Goal: Transaction & Acquisition: Purchase product/service

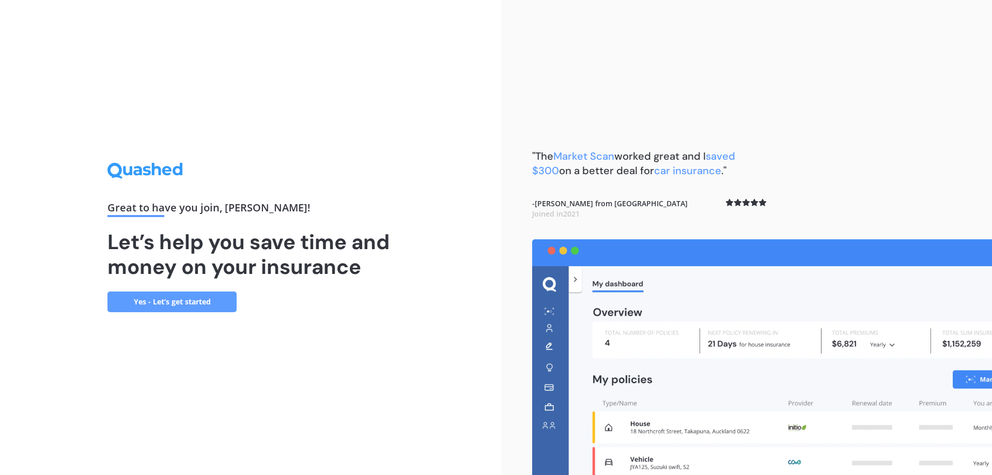
click at [191, 303] on link "Yes - Let’s get started" at bounding box center [171, 301] width 129 height 21
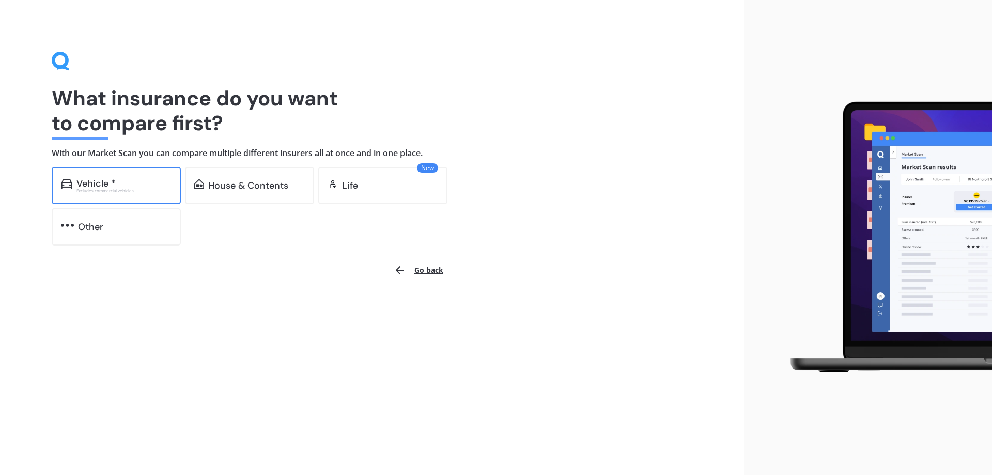
click at [152, 190] on div "Excludes commercial vehicles" at bounding box center [123, 191] width 95 height 4
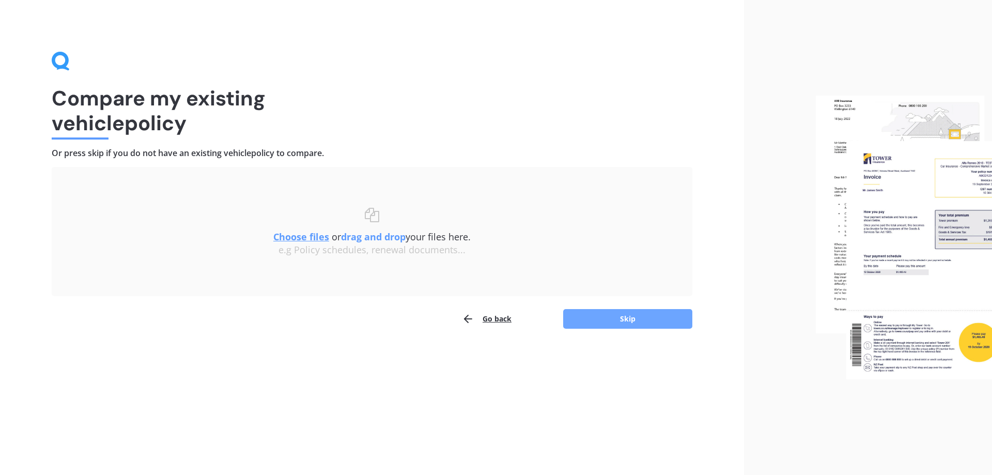
click at [620, 314] on button "Skip" at bounding box center [627, 319] width 129 height 20
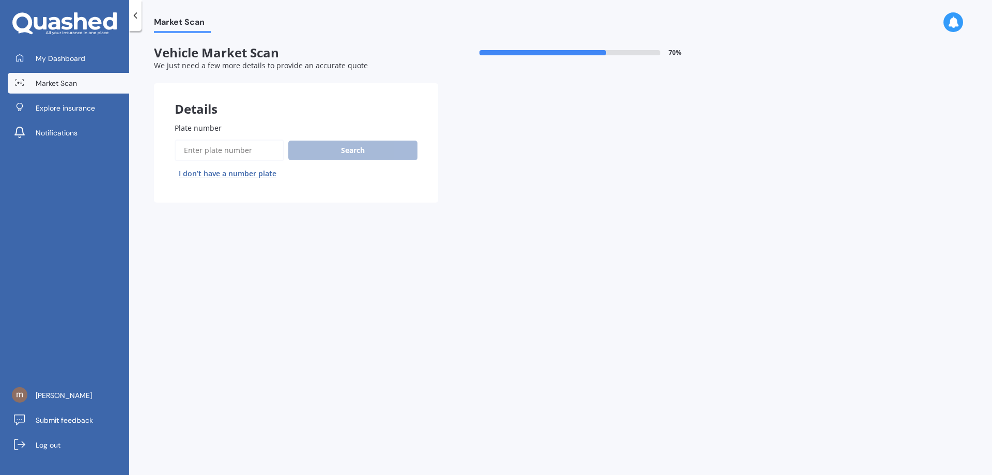
click at [233, 150] on input "Plate number" at bounding box center [230, 150] width 110 height 22
type input "Yc5299"
click at [344, 149] on button "Search" at bounding box center [352, 151] width 129 height 20
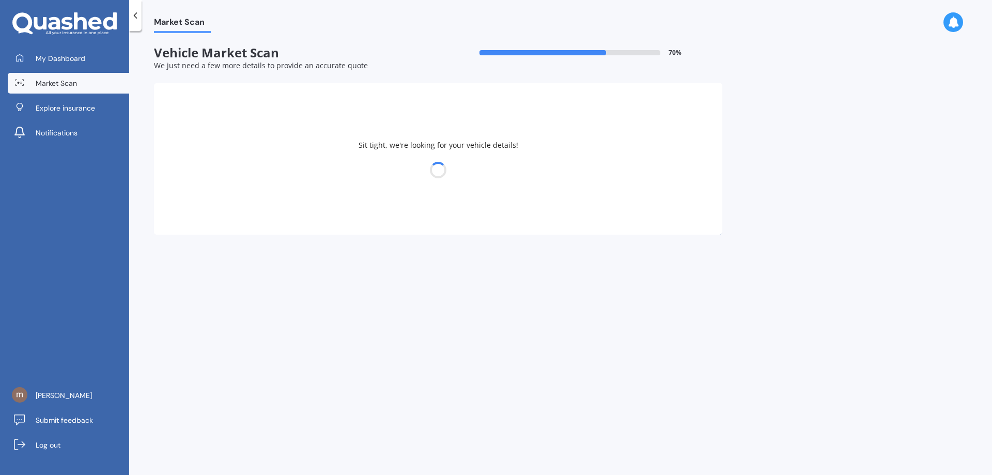
select select "FORD"
select select "COURIER"
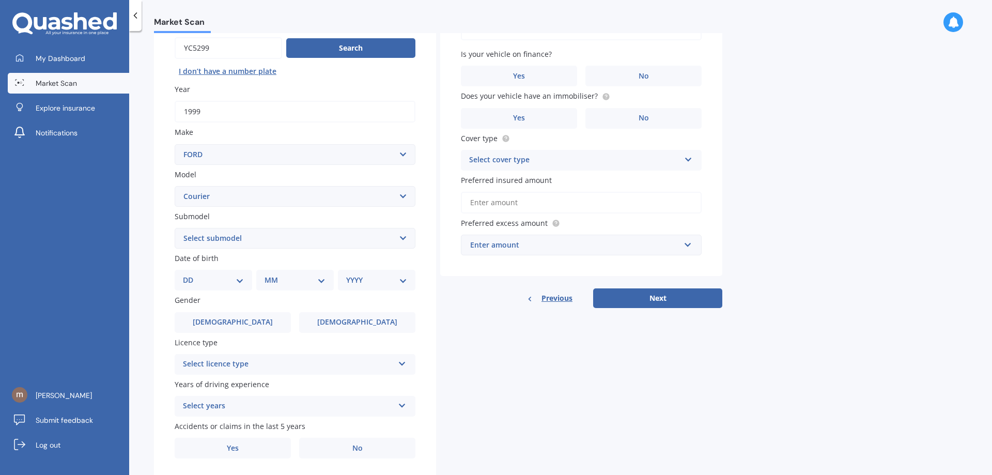
scroll to position [103, 0]
click at [401, 237] on select "Select submodel (All other) 2.5TD XLT W/S 4X4 Diesel 4x2 Diesel 4x4 Petrol 4x4" at bounding box center [295, 237] width 241 height 21
select select "DIESEL 4X2"
click at [175, 227] on select "Select submodel (All other) 2.5TD XLT W/S 4X4 Diesel 4x2 Diesel 4x4 Petrol 4x4" at bounding box center [295, 237] width 241 height 21
click at [402, 238] on select "Select submodel (All other) 2.5TD XLT W/S 4X4 Diesel 4x2 Diesel 4x4 Petrol 4x4" at bounding box center [295, 237] width 241 height 21
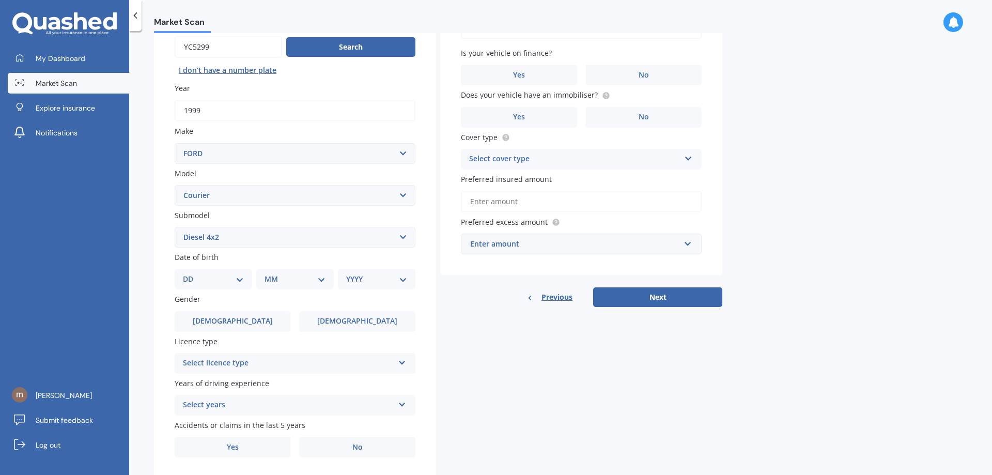
click at [402, 238] on select "Select submodel (All other) 2.5TD XLT W/S 4X4 Diesel 4x2 Diesel 4x4 Petrol 4x4" at bounding box center [295, 237] width 241 height 21
click at [239, 278] on select "DD 01 02 03 04 05 06 07 08 09 10 11 12 13 14 15 16 17 18 19 20 21 22 23 24 25 2…" at bounding box center [213, 278] width 61 height 11
select select "27"
click at [191, 273] on select "DD 01 02 03 04 05 06 07 08 09 10 11 12 13 14 15 16 17 18 19 20 21 22 23 24 25 2…" at bounding box center [213, 278] width 61 height 11
click at [321, 278] on select "MM 01 02 03 04 05 06 07 08 09 10 11 12" at bounding box center [297, 278] width 57 height 11
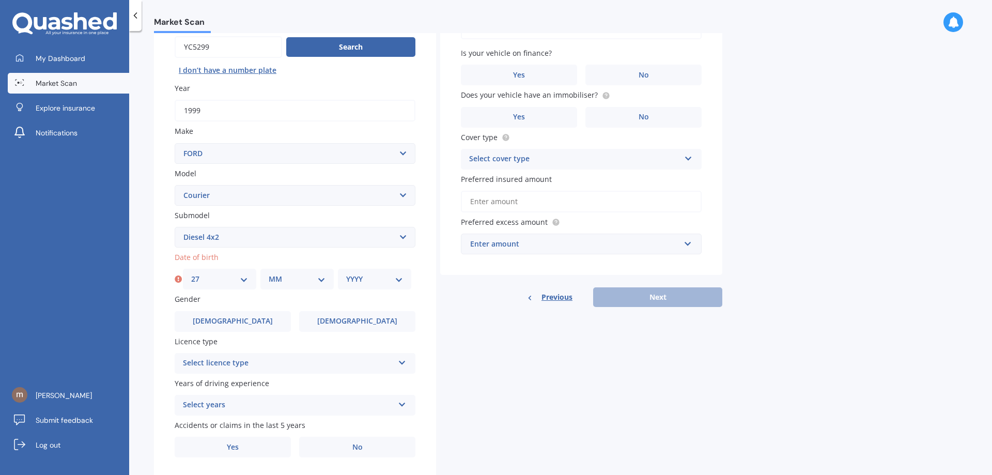
select select "06"
click at [269, 273] on select "MM 01 02 03 04 05 06 07 08 09 10 11 12" at bounding box center [297, 278] width 57 height 11
click at [401, 281] on select "YYYY 2025 2024 2023 2022 2021 2020 2019 2018 2017 2016 2015 2014 2013 2012 2011…" at bounding box center [374, 278] width 57 height 11
select select "1972"
click at [346, 273] on select "YYYY 2025 2024 2023 2022 2021 2020 2019 2018 2017 2016 2015 2014 2013 2012 2011…" at bounding box center [374, 278] width 57 height 11
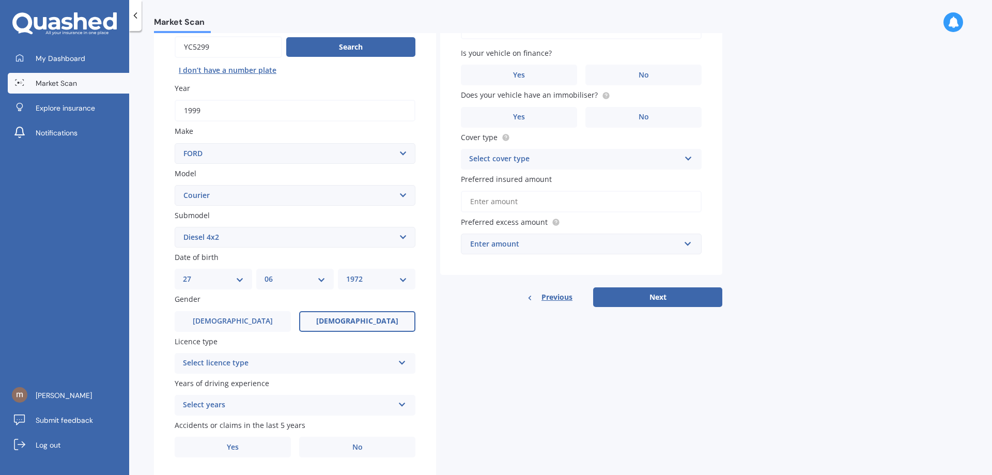
click at [336, 318] on label "[DEMOGRAPHIC_DATA]" at bounding box center [357, 321] width 116 height 21
click at [0, 0] on input "[DEMOGRAPHIC_DATA]" at bounding box center [0, 0] width 0 height 0
click at [403, 362] on icon at bounding box center [402, 360] width 9 height 7
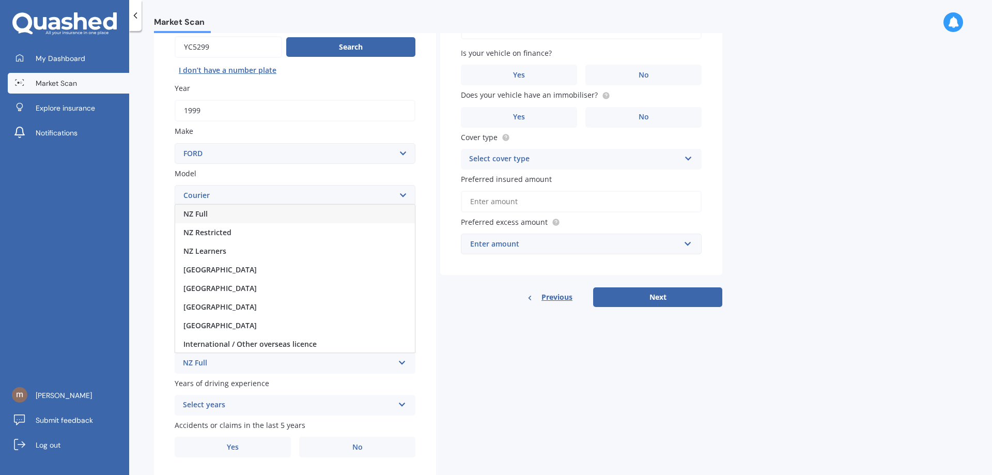
click at [210, 214] on div "NZ Full" at bounding box center [295, 214] width 240 height 19
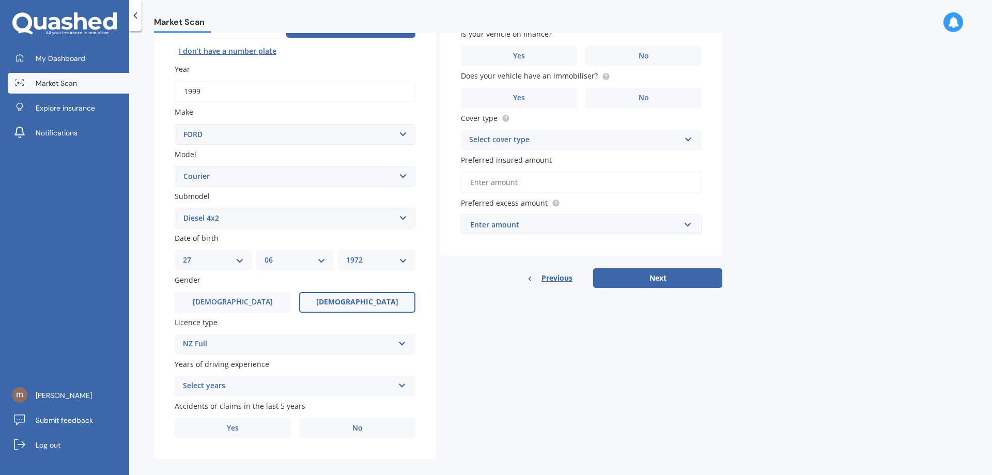
scroll to position [133, 0]
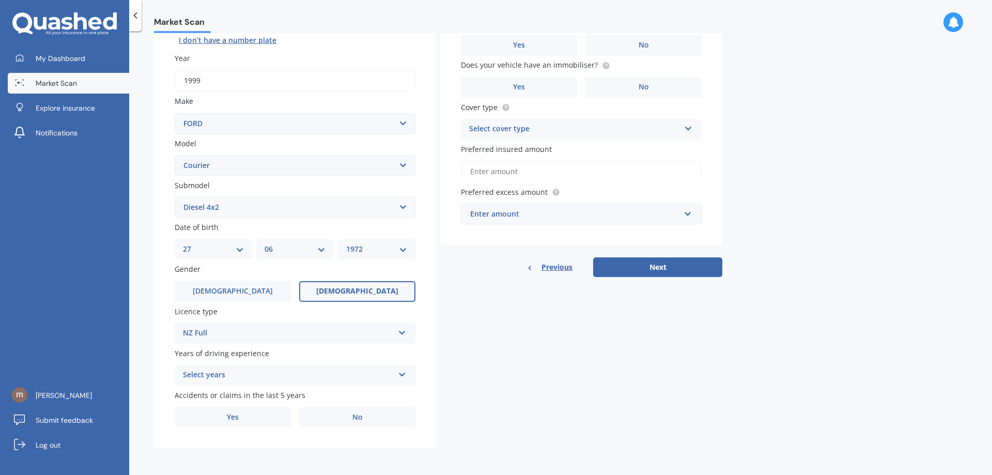
click at [400, 372] on icon at bounding box center [402, 372] width 9 height 7
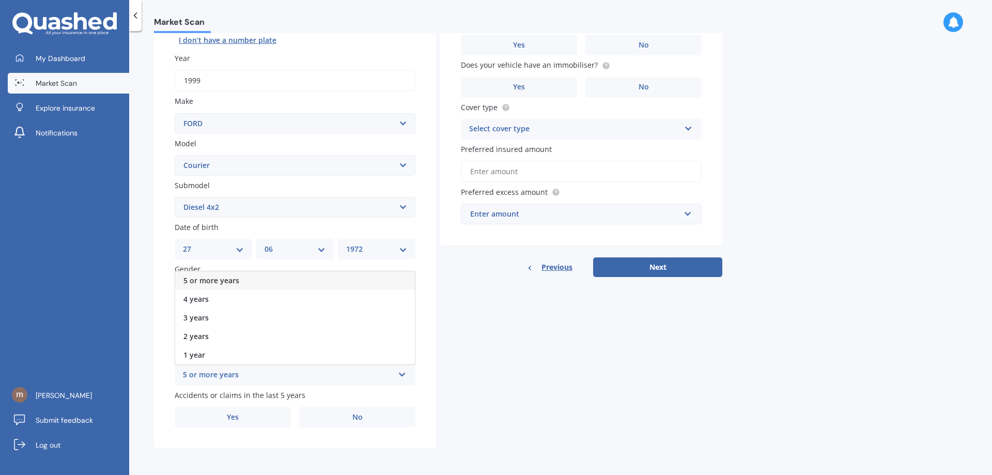
click at [221, 373] on div "5 or more years" at bounding box center [288, 375] width 211 height 12
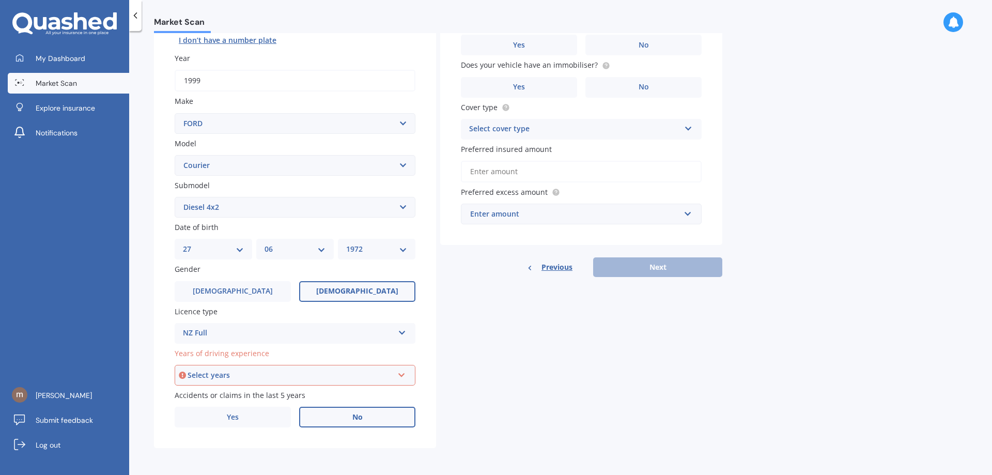
click at [354, 417] on span "No" at bounding box center [357, 417] width 10 height 9
click at [0, 0] on input "No" at bounding box center [0, 0] width 0 height 0
click at [405, 375] on icon at bounding box center [401, 372] width 9 height 7
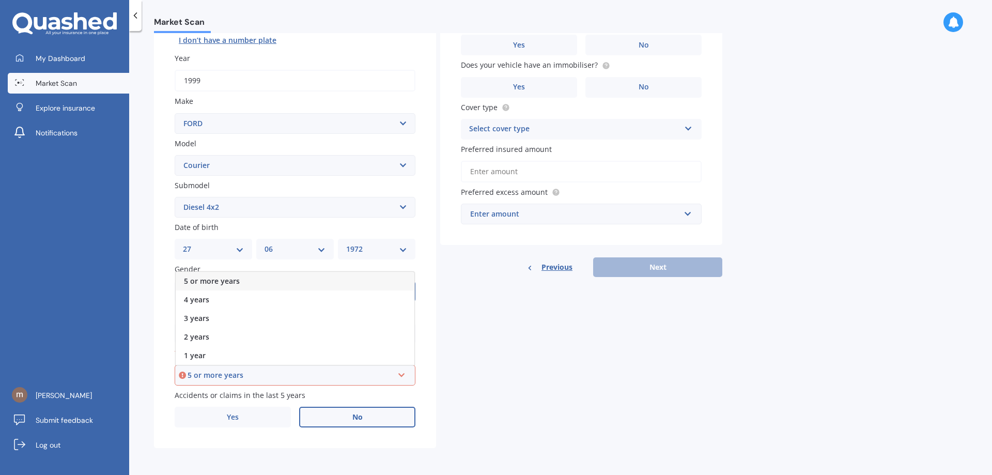
click at [211, 281] on span "5 or more years" at bounding box center [212, 281] width 56 height 10
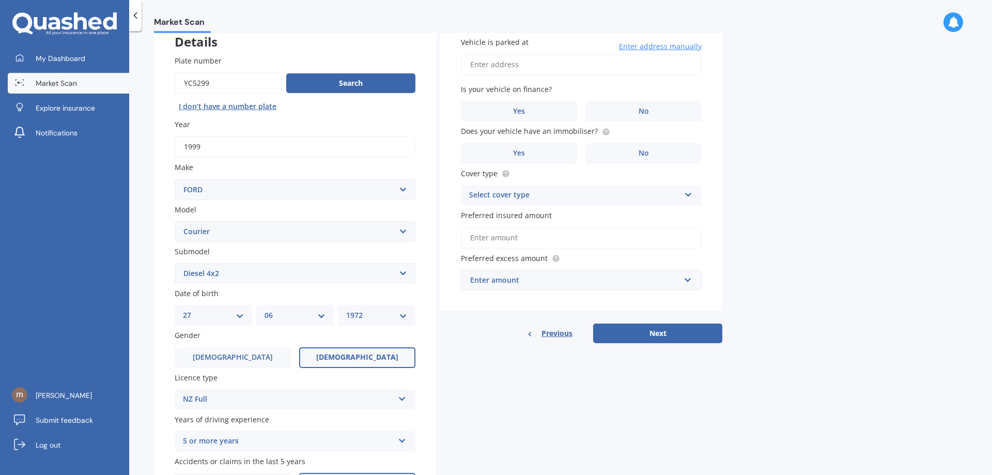
scroll to position [0, 0]
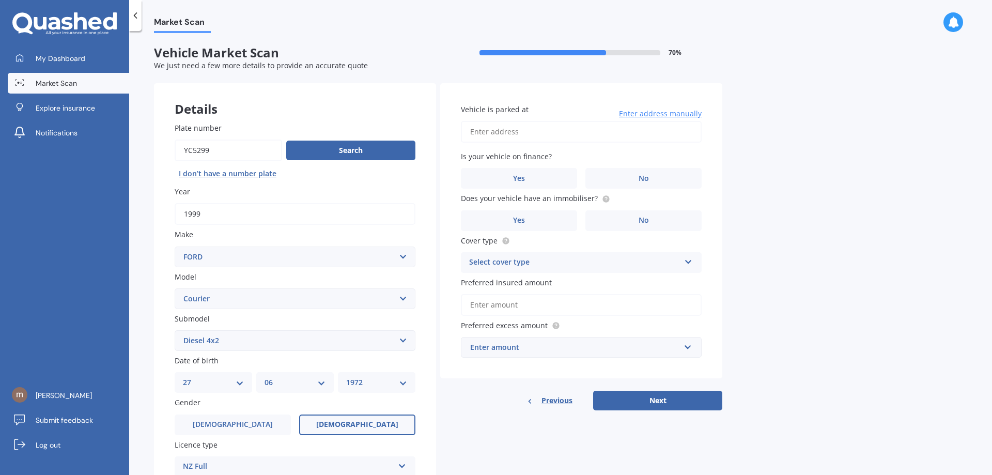
click at [515, 134] on input "Vehicle is parked at" at bounding box center [581, 132] width 241 height 22
click at [542, 131] on input "[STREET_ADDRESS][PERSON_NAME]" at bounding box center [581, 132] width 241 height 22
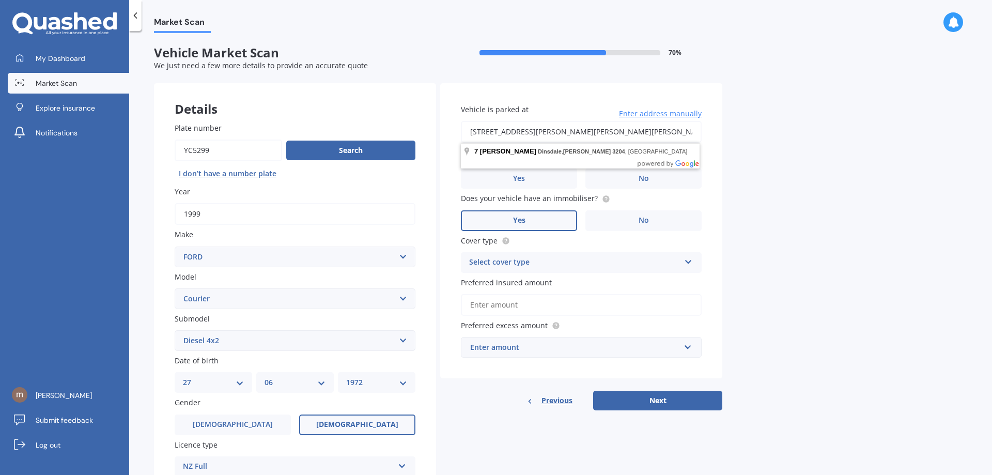
type input "[STREET_ADDRESS][PERSON_NAME][PERSON_NAME][PERSON_NAME]"
click at [520, 218] on span "Yes" at bounding box center [519, 220] width 12 height 9
click at [0, 0] on input "Yes" at bounding box center [0, 0] width 0 height 0
click at [687, 262] on icon at bounding box center [688, 259] width 9 height 7
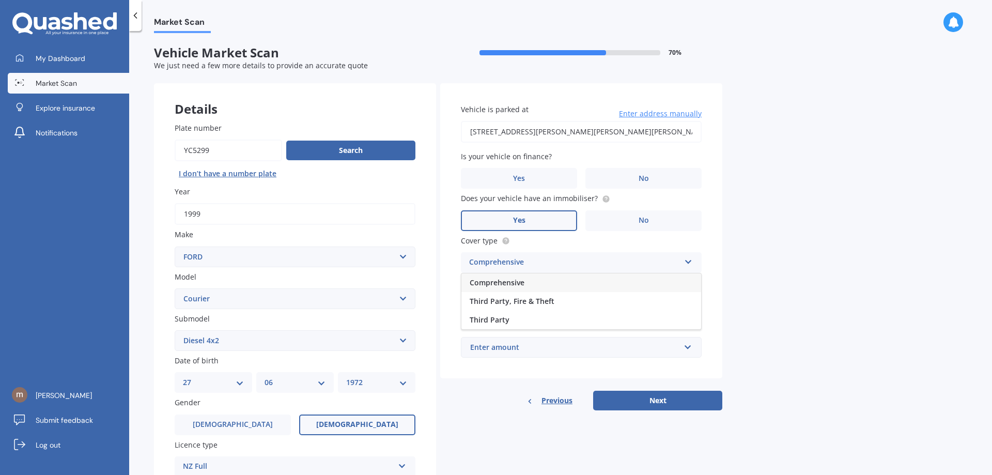
click at [514, 282] on span "Comprehensive" at bounding box center [497, 282] width 55 height 10
click at [529, 302] on input "Preferred insured amount" at bounding box center [581, 305] width 241 height 22
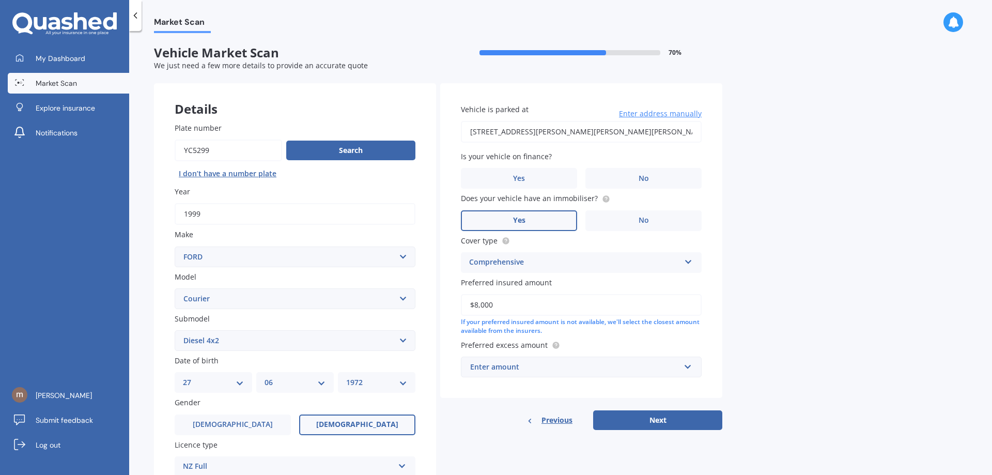
type input "$8,000"
click at [687, 367] on input "text" at bounding box center [577, 367] width 231 height 20
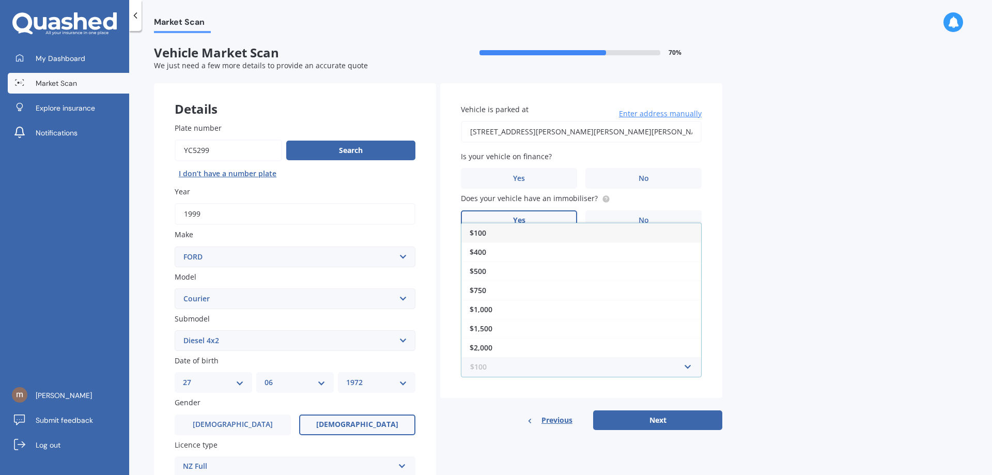
click at [687, 367] on input "text" at bounding box center [577, 367] width 231 height 20
click at [531, 217] on label "Yes" at bounding box center [519, 220] width 116 height 21
click at [0, 0] on input "Yes" at bounding box center [0, 0] width 0 height 0
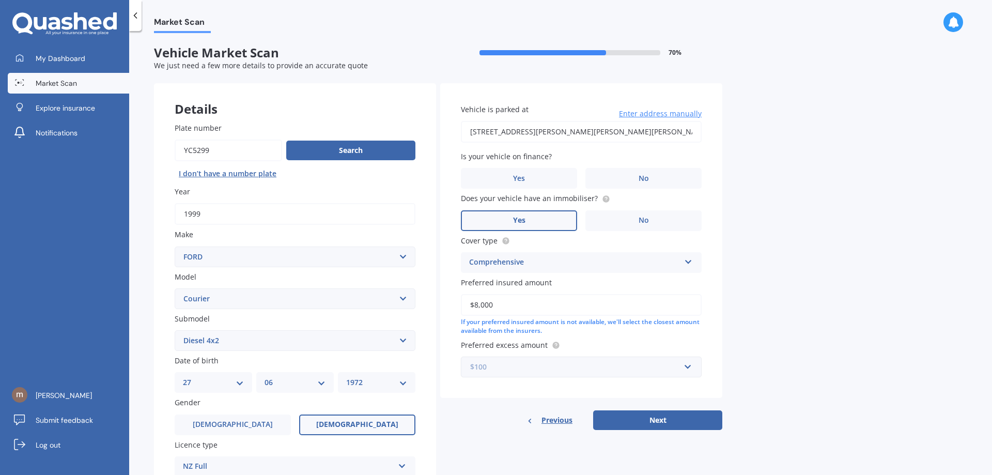
click at [685, 366] on input "text" at bounding box center [577, 367] width 231 height 20
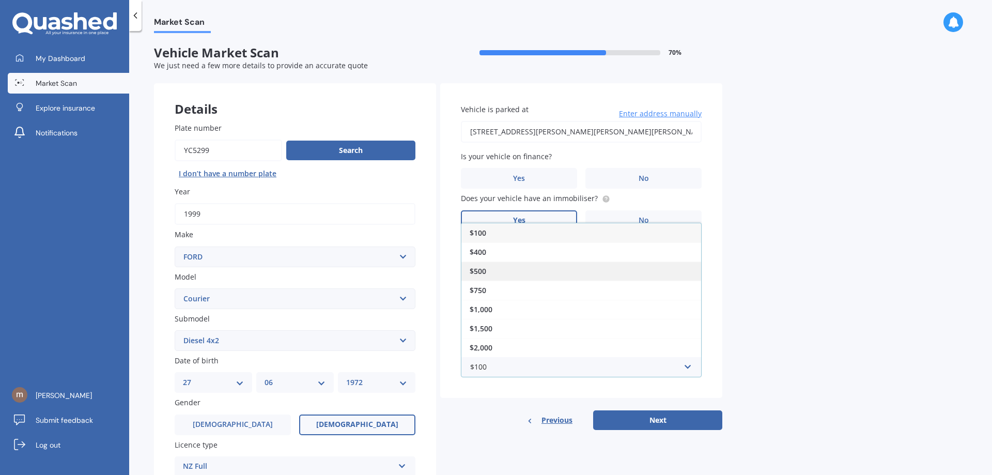
click at [487, 272] on div "$500" at bounding box center [581, 270] width 240 height 19
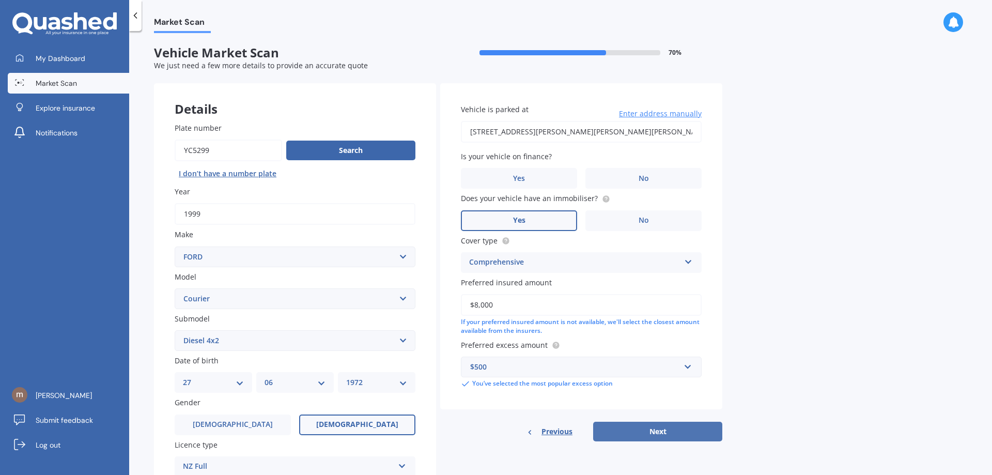
click at [658, 431] on button "Next" at bounding box center [657, 432] width 129 height 20
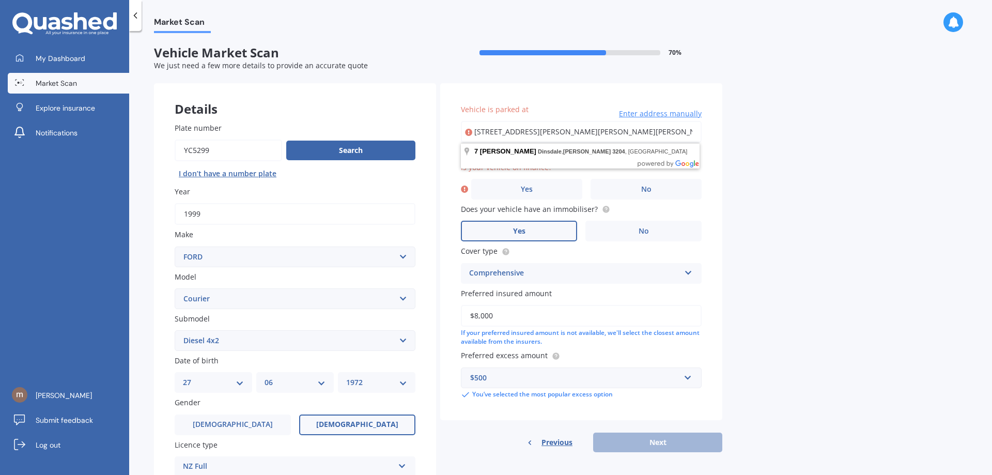
click at [604, 132] on input "[STREET_ADDRESS][PERSON_NAME][PERSON_NAME][PERSON_NAME]" at bounding box center [581, 132] width 241 height 22
type input "[STREET_ADDRESS][PERSON_NAME][PERSON_NAME][PERSON_NAME]"
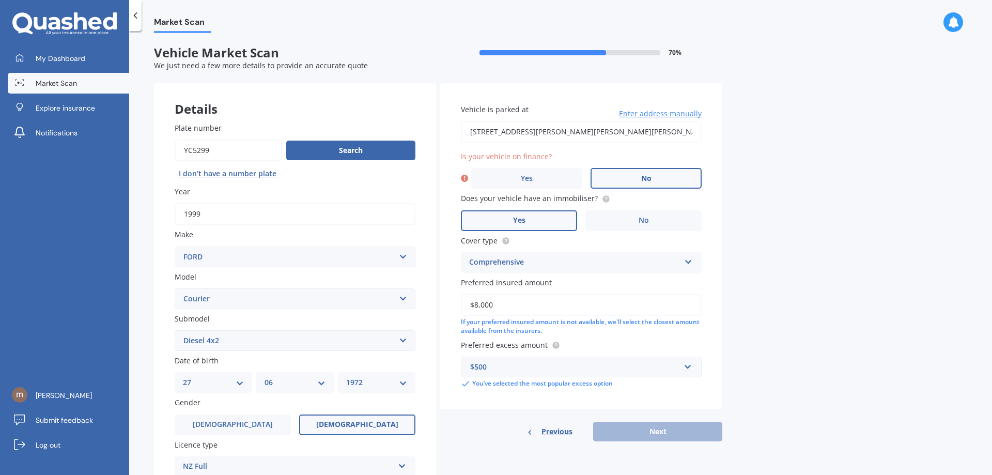
click at [653, 176] on label "No" at bounding box center [645, 178] width 111 height 21
click at [0, 0] on input "No" at bounding box center [0, 0] width 0 height 0
click at [653, 429] on button "Next" at bounding box center [657, 432] width 129 height 20
select select "27"
select select "06"
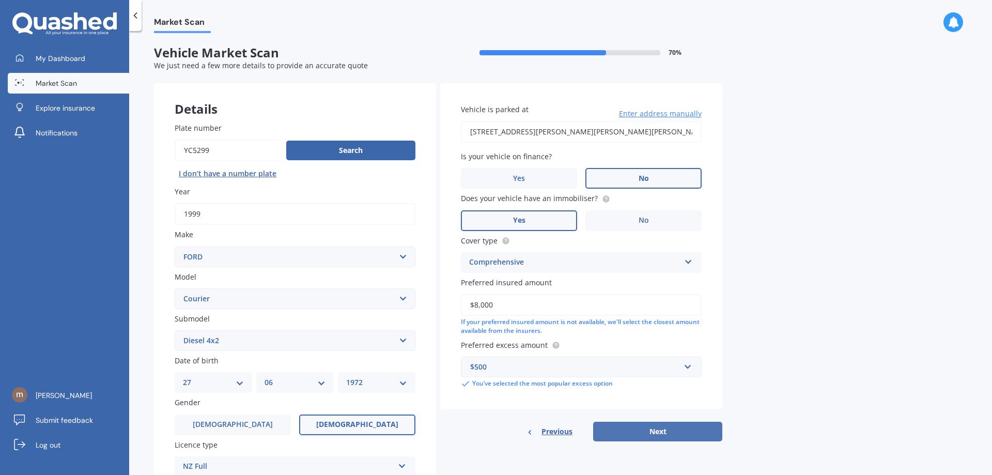
select select "1972"
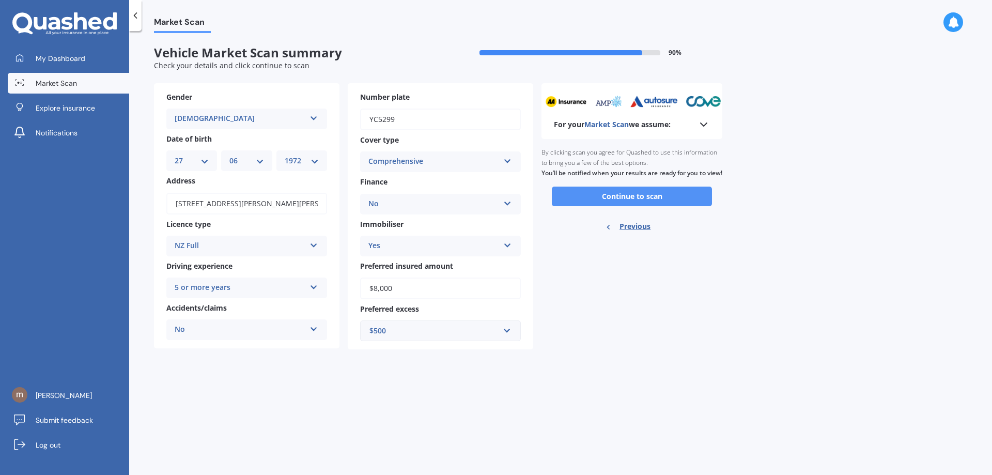
click at [630, 206] on button "Continue to scan" at bounding box center [632, 196] width 160 height 20
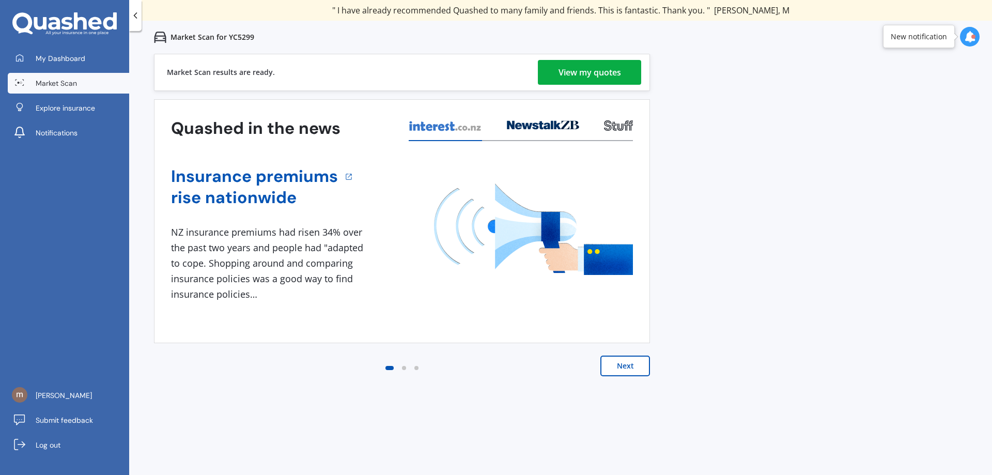
click at [594, 70] on div "View my quotes" at bounding box center [589, 72] width 63 height 25
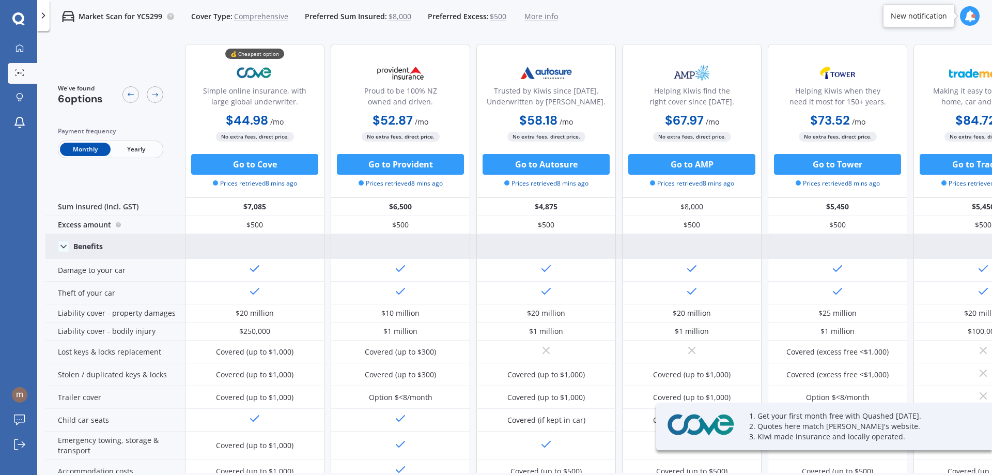
drag, startPoint x: 744, startPoint y: 240, endPoint x: 529, endPoint y: 236, distance: 215.5
click at [529, 236] on div at bounding box center [619, 246] width 868 height 25
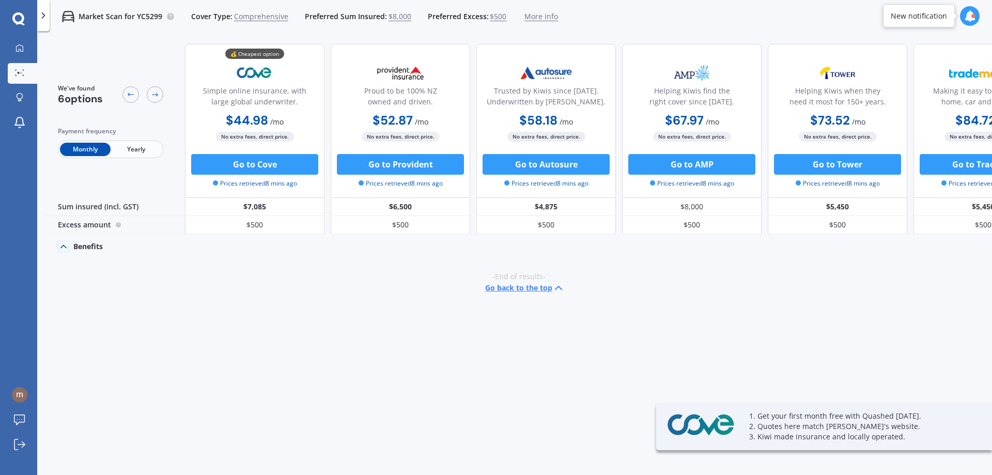
drag, startPoint x: 798, startPoint y: 30, endPoint x: 691, endPoint y: 30, distance: 107.4
click at [691, 30] on div "Market Scan for YC5299 Cover Type: Comprehensive Preferred Sum Insured: $8,000 …" at bounding box center [514, 16] width 955 height 33
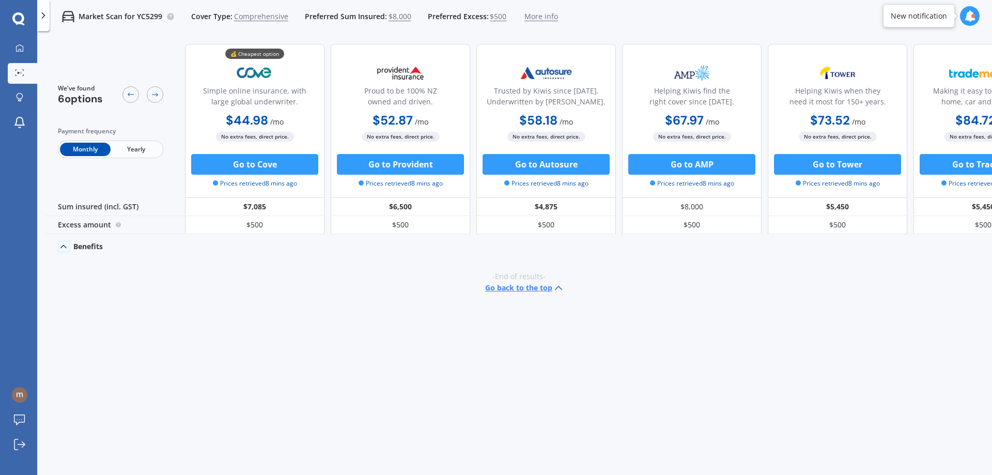
click at [331, 300] on div "-End of results- Go back to the top" at bounding box center [518, 283] width 946 height 48
click at [139, 151] on span "Yearly" at bounding box center [136, 149] width 51 height 13
click at [83, 149] on span "Monthly" at bounding box center [85, 149] width 51 height 13
click at [513, 289] on button "Go back to the top" at bounding box center [525, 288] width 80 height 12
click at [258, 95] on div "Simple online insurance, with large global underwriter." at bounding box center [255, 98] width 122 height 26
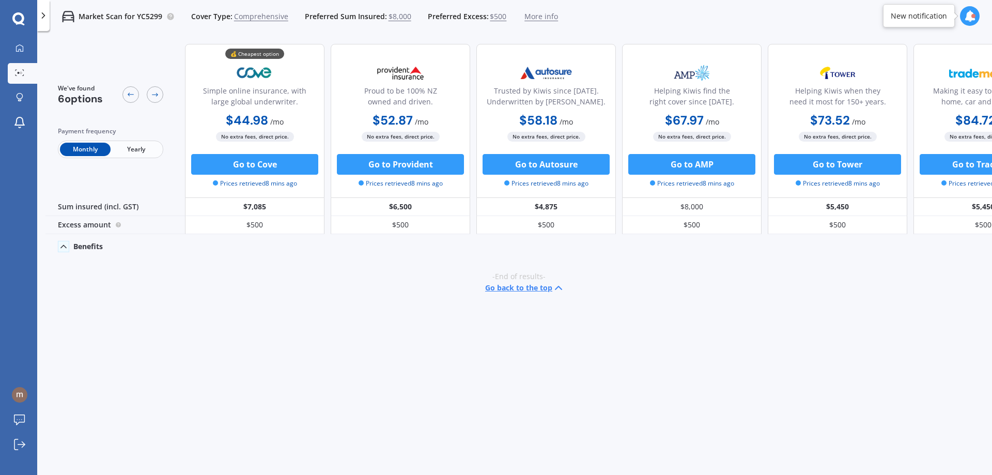
click at [260, 55] on div "💰 Cheapest option" at bounding box center [254, 54] width 59 height 10
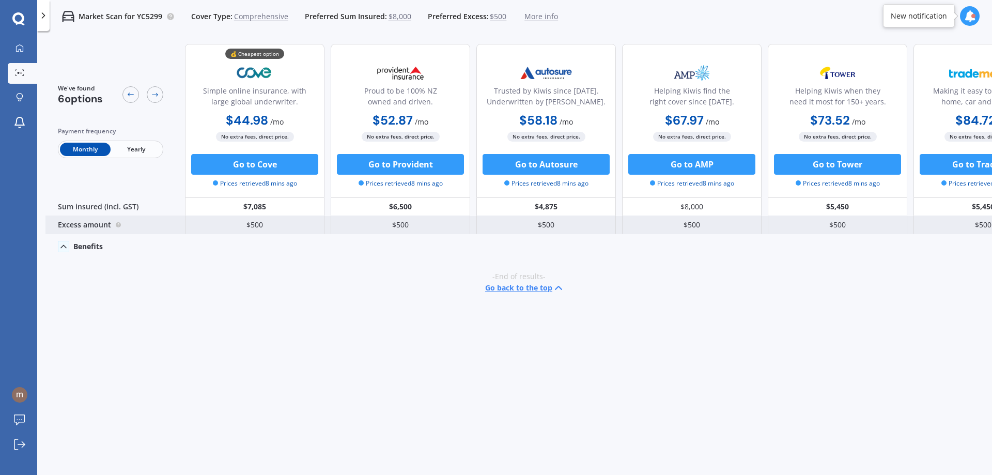
click at [255, 223] on div "$500" at bounding box center [254, 225] width 139 height 18
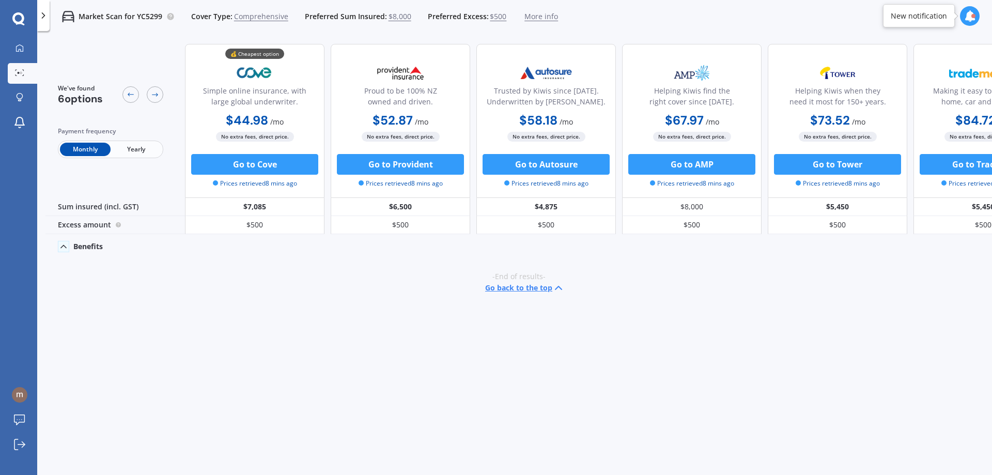
click at [101, 248] on div "Benefits" at bounding box center [87, 246] width 29 height 9
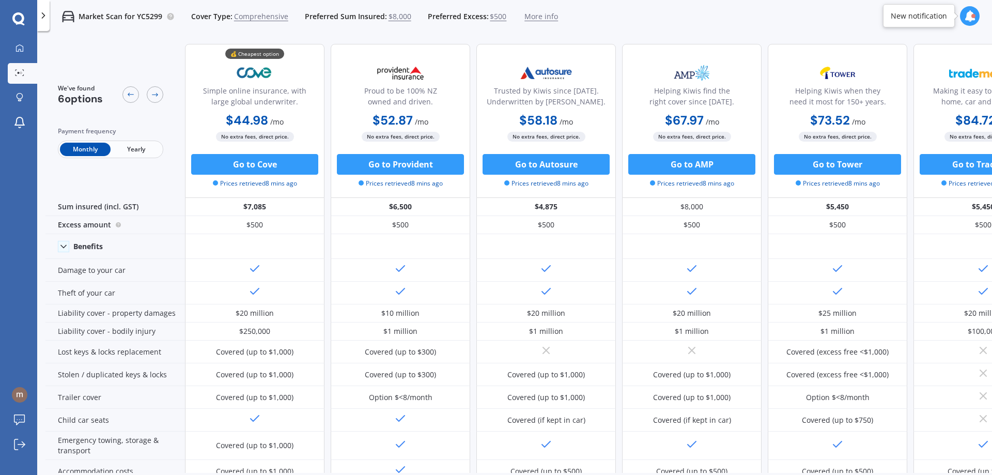
click at [43, 15] on icon at bounding box center [43, 15] width 10 height 10
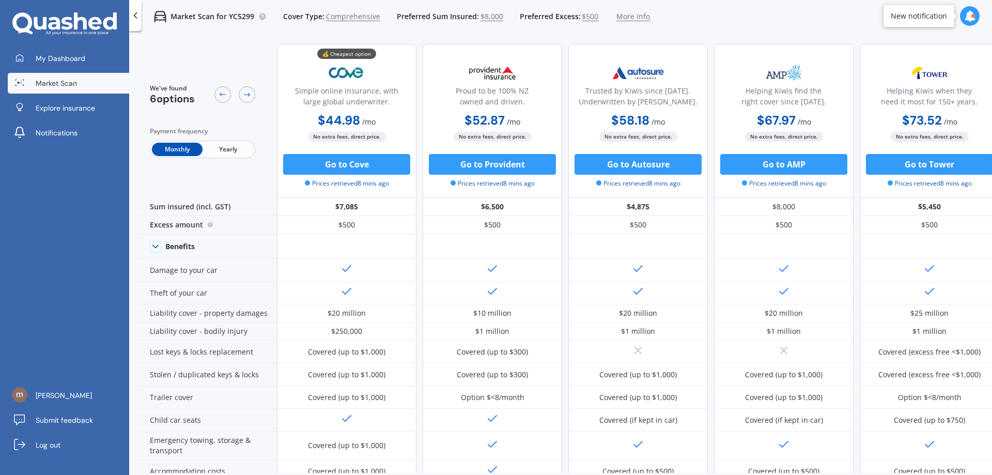
click at [135, 14] on icon at bounding box center [135, 15] width 10 height 10
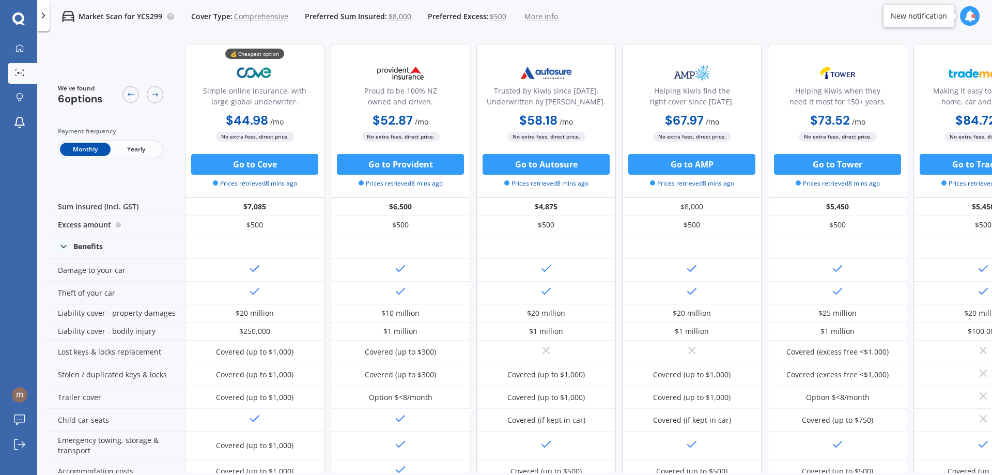
drag, startPoint x: 796, startPoint y: 19, endPoint x: 637, endPoint y: 20, distance: 159.1
click at [637, 20] on div "Market Scan for YC5299 Cover Type: Comprehensive Preferred Sum Insured: $8,000 …" at bounding box center [514, 16] width 955 height 33
click at [44, 14] on icon at bounding box center [43, 15] width 10 height 10
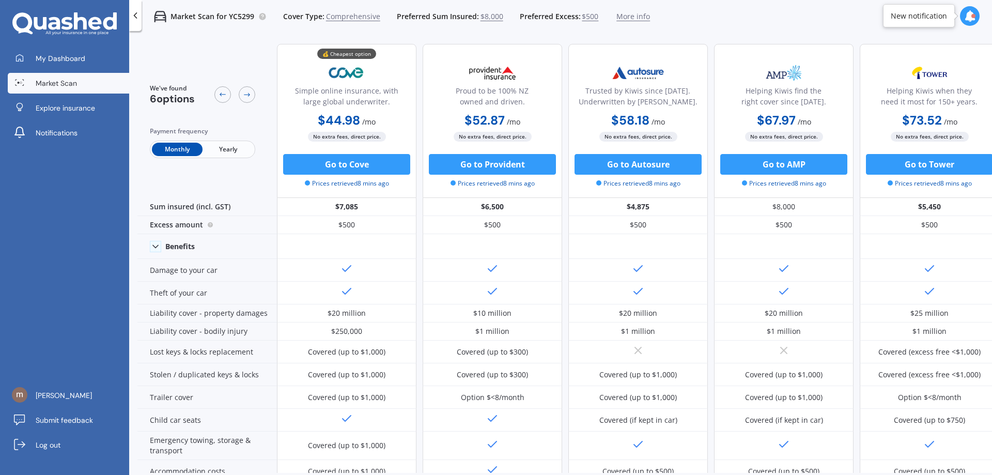
click at [137, 14] on icon at bounding box center [135, 15] width 10 height 10
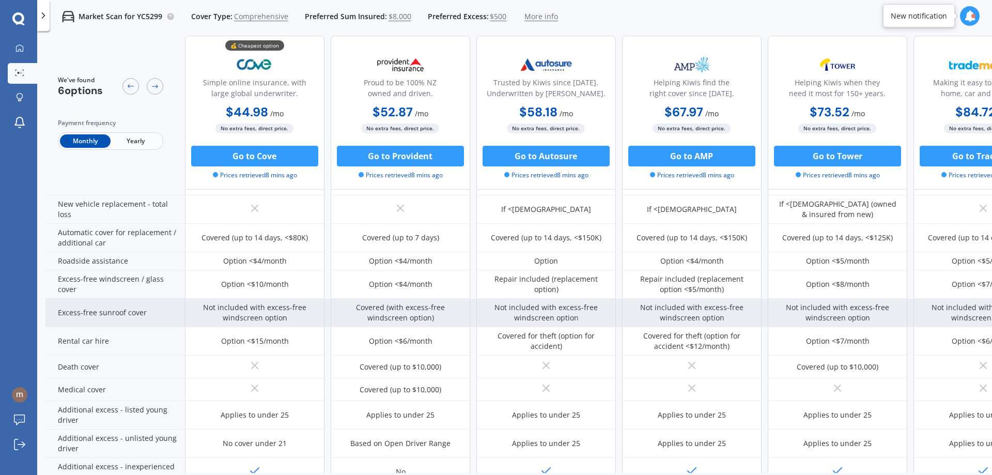
scroll to position [424, 0]
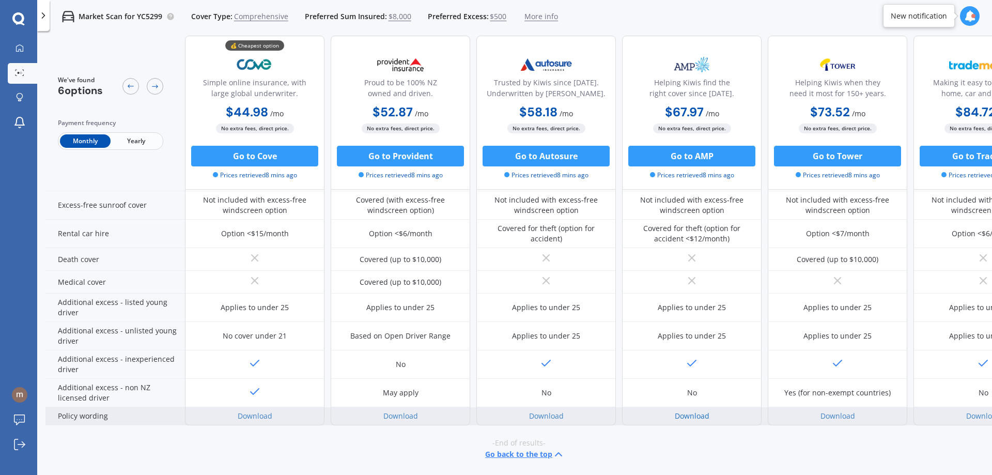
click at [694, 411] on link "Download" at bounding box center [692, 416] width 35 height 10
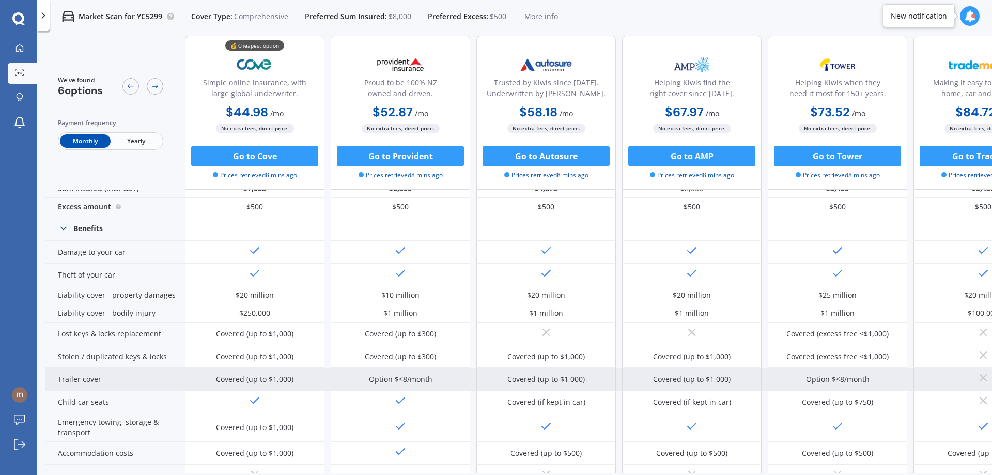
scroll to position [0, 0]
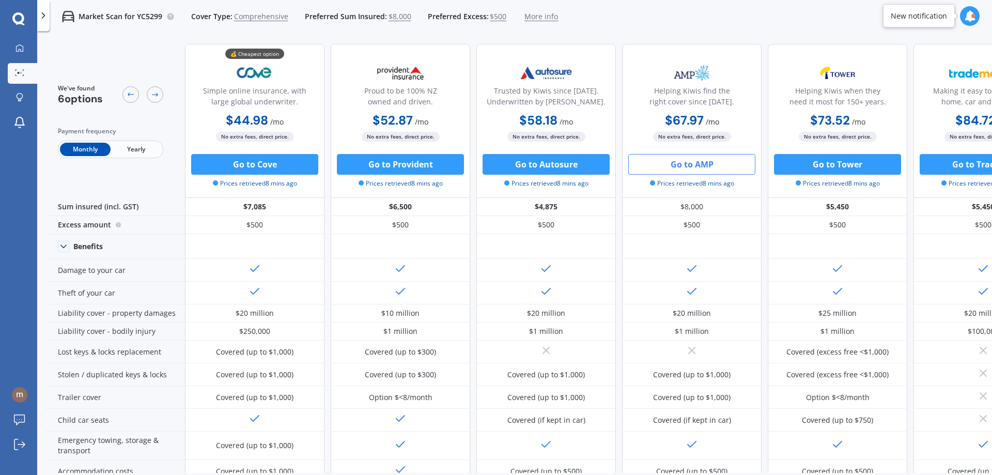
click at [684, 163] on button "Go to AMP" at bounding box center [691, 164] width 127 height 21
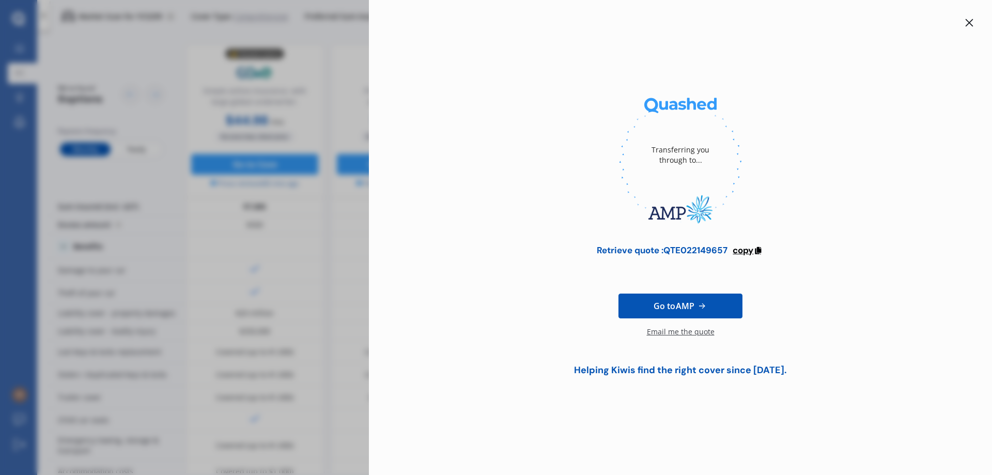
click at [739, 250] on span "copy" at bounding box center [743, 249] width 21 height 11
click at [675, 304] on span "Go to AMP" at bounding box center [673, 306] width 41 height 12
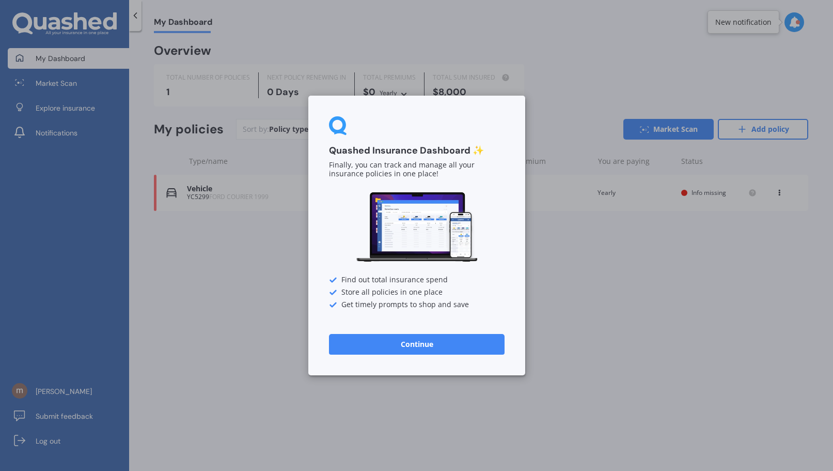
click at [427, 345] on button "Continue" at bounding box center [417, 344] width 176 height 21
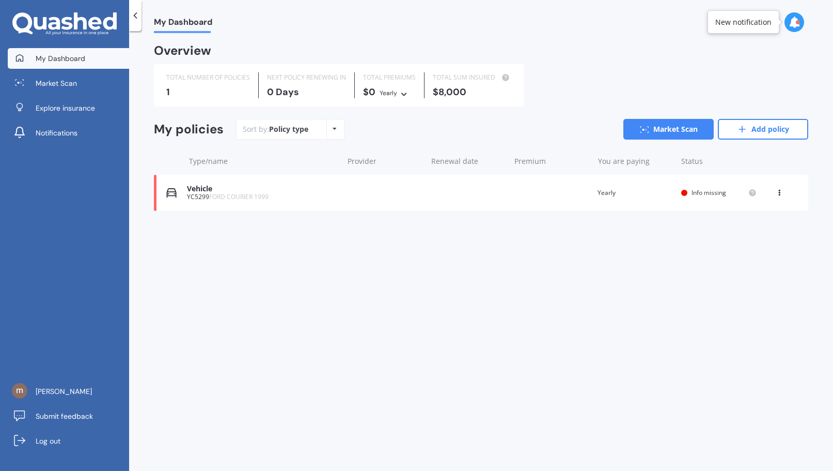
click at [700, 191] on span "Info missing" at bounding box center [709, 192] width 35 height 9
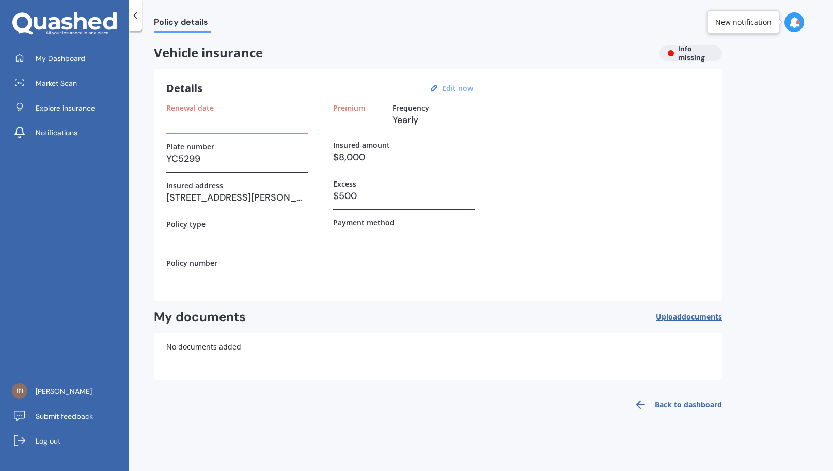
click at [455, 87] on u "Edit now" at bounding box center [457, 88] width 31 height 10
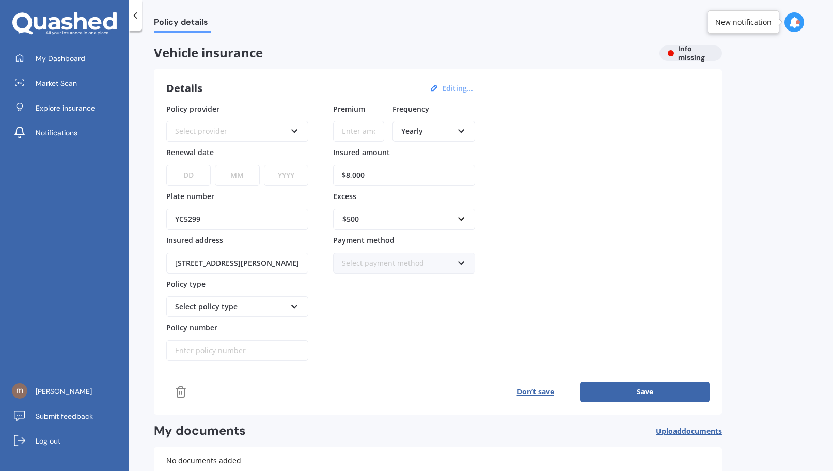
click at [460, 130] on icon at bounding box center [461, 129] width 9 height 7
click at [419, 205] on span "Monthly" at bounding box center [416, 206] width 28 height 10
click at [294, 305] on icon at bounding box center [294, 304] width 9 height 7
click at [460, 261] on icon at bounding box center [461, 260] width 9 height 7
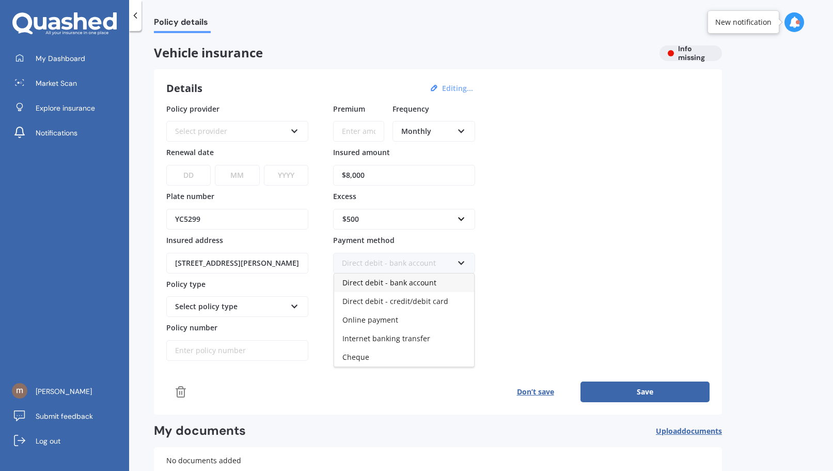
click at [395, 280] on span "Direct debit - bank account" at bounding box center [389, 282] width 94 height 10
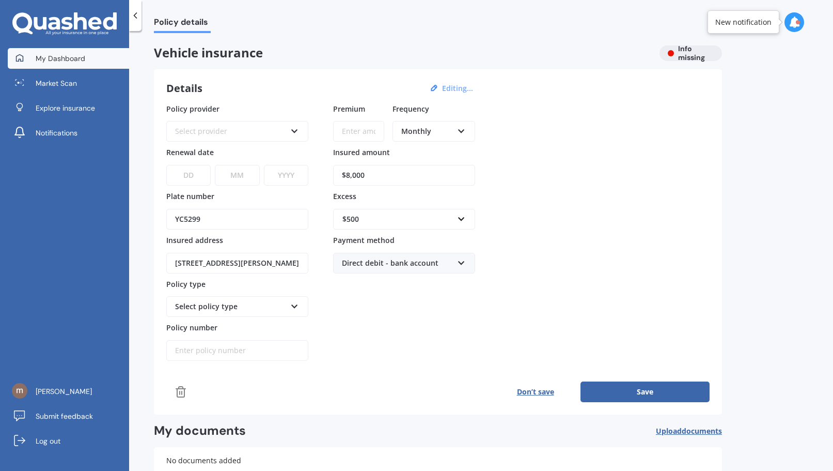
click at [65, 59] on span "My Dashboard" at bounding box center [61, 58] width 50 height 10
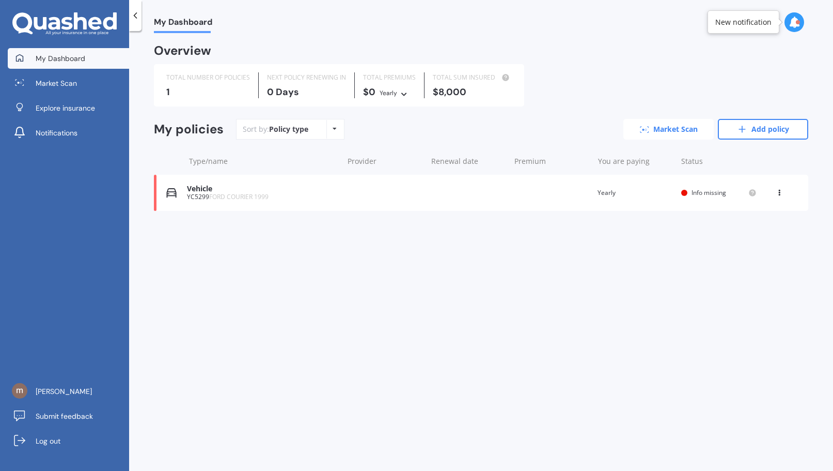
click at [648, 127] on icon at bounding box center [648, 127] width 2 height 1
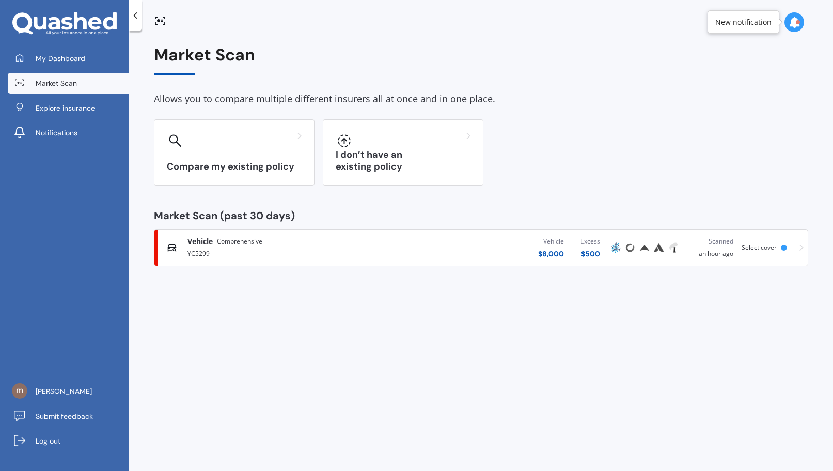
click at [756, 247] on span "Select cover" at bounding box center [759, 247] width 35 height 9
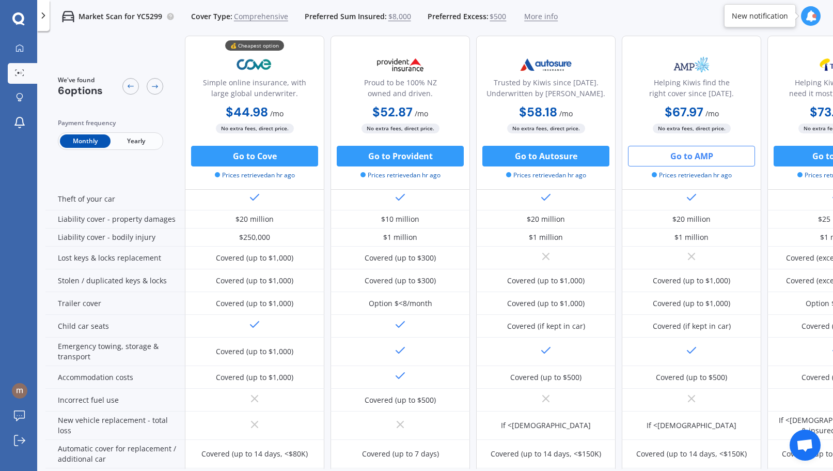
scroll to position [15, 0]
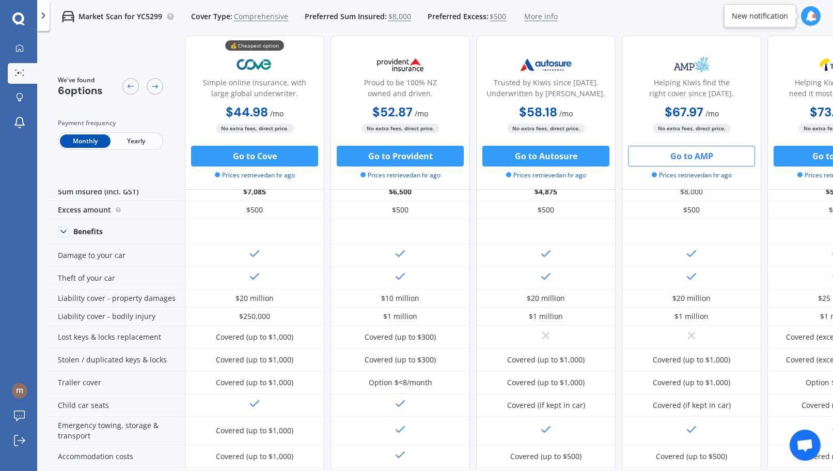
click at [667, 155] on button "Go to AMP" at bounding box center [691, 156] width 127 height 21
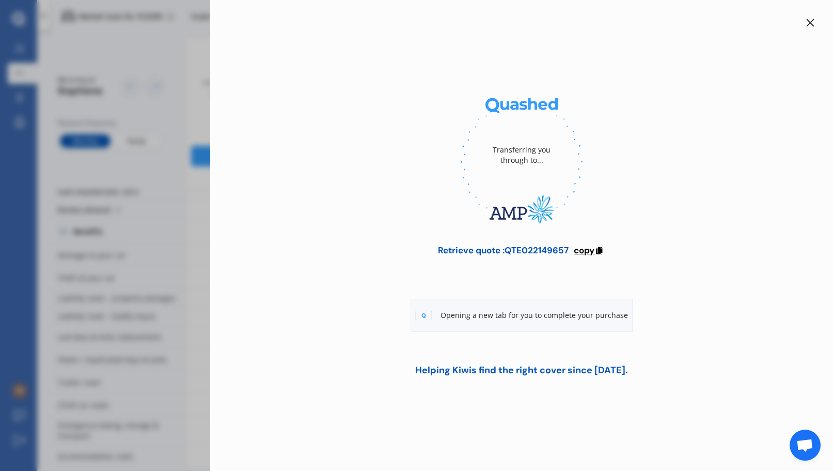
click at [587, 250] on span "copy" at bounding box center [584, 249] width 21 height 11
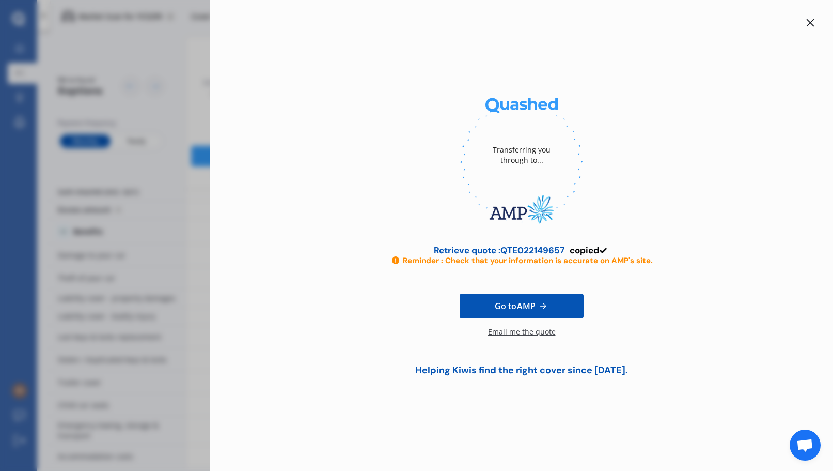
click at [521, 306] on span "Go to AMP" at bounding box center [515, 306] width 41 height 12
click at [807, 24] on icon at bounding box center [810, 23] width 8 height 8
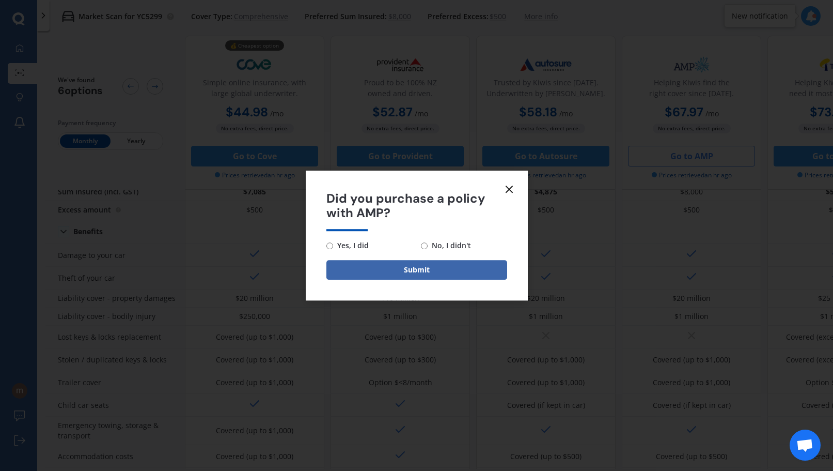
click at [424, 245] on input "No, I didn't" at bounding box center [424, 245] width 7 height 7
radio input "true"
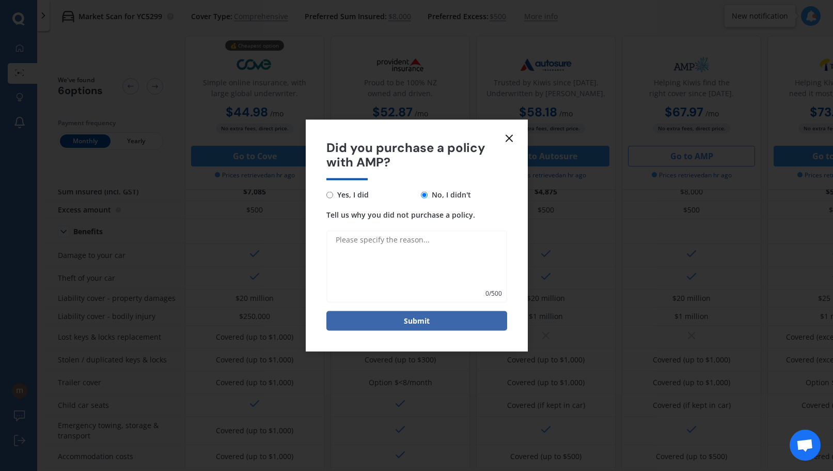
click at [381, 241] on textarea "Tell us why you did not purchase a policy." at bounding box center [416, 266] width 181 height 72
type textarea "looking"
click at [430, 323] on button "Submit" at bounding box center [416, 321] width 181 height 20
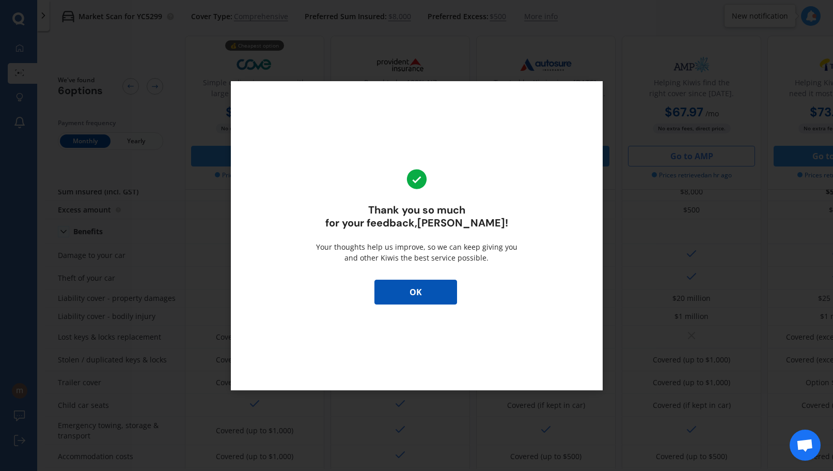
click at [419, 290] on button "OK" at bounding box center [416, 291] width 83 height 25
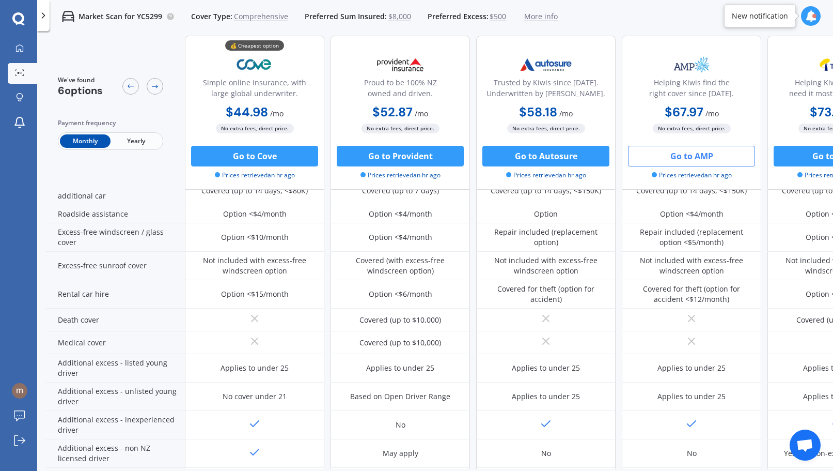
scroll to position [222, 0]
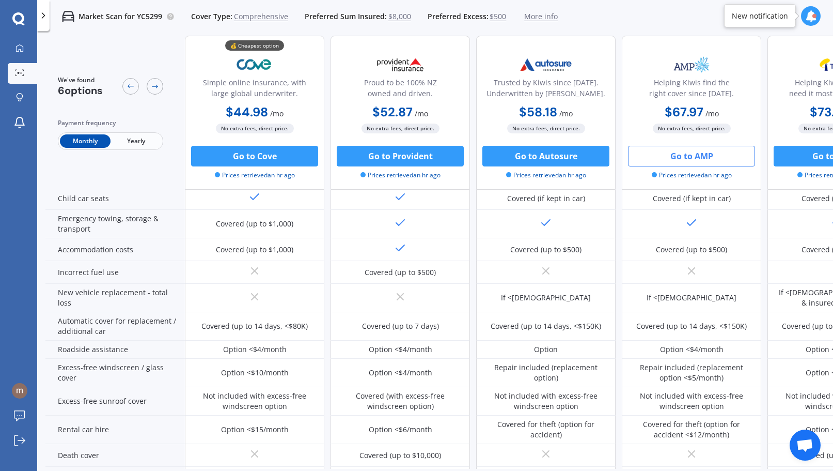
click at [683, 154] on button "Go to AMP" at bounding box center [691, 156] width 127 height 21
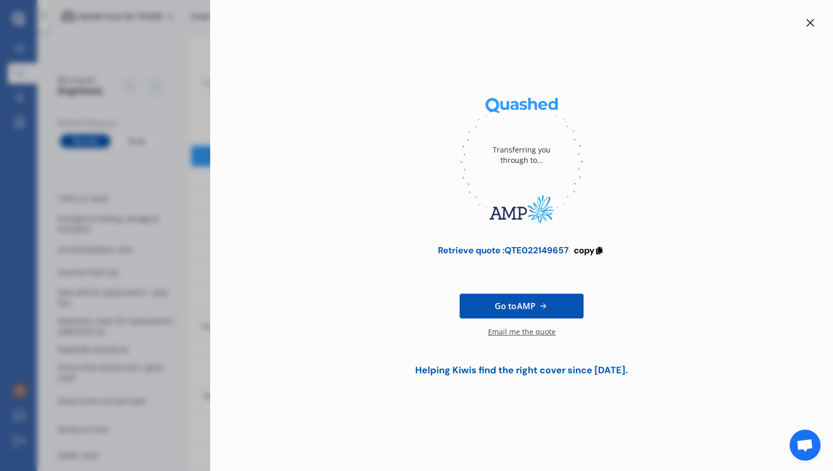
click at [811, 23] on icon at bounding box center [811, 23] width 8 height 8
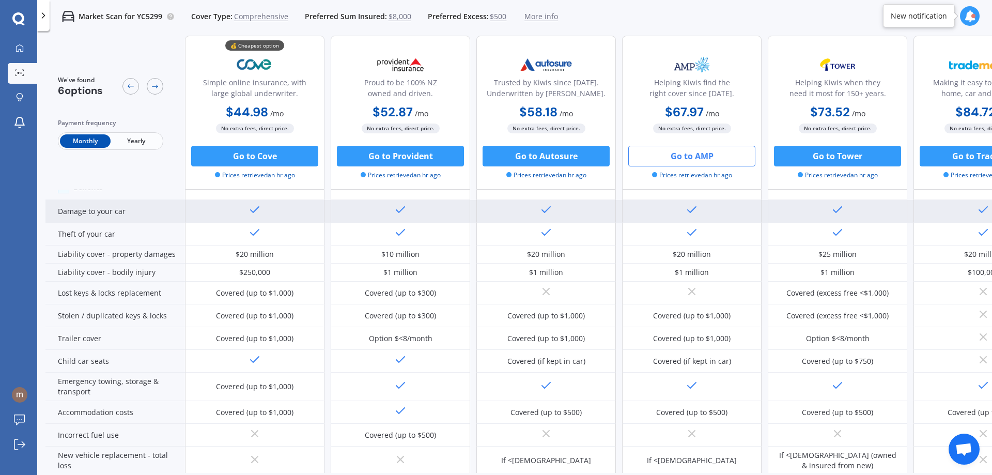
scroll to position [0, 0]
